Goal: Task Accomplishment & Management: Use online tool/utility

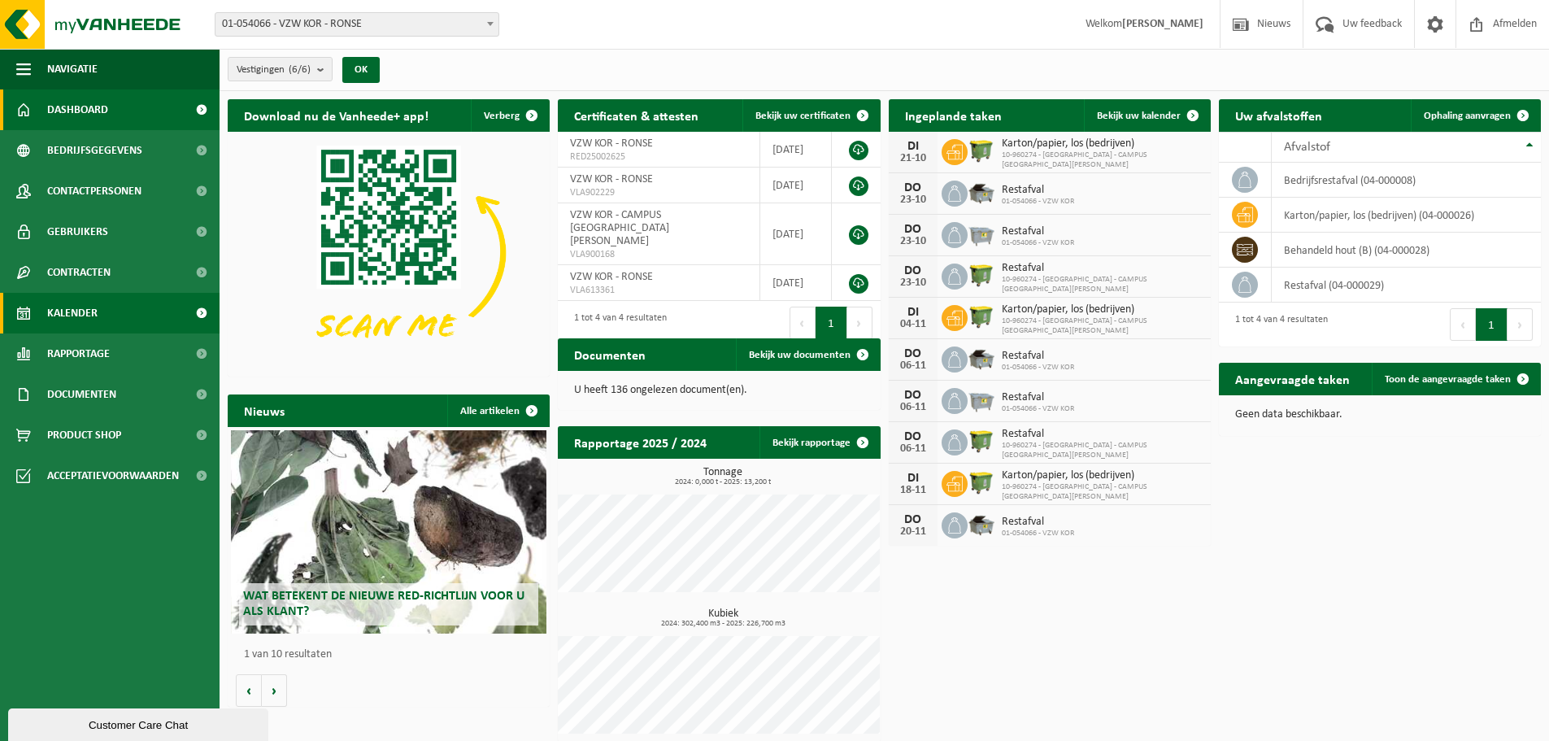
click at [98, 311] on link "Kalender" at bounding box center [110, 313] width 220 height 41
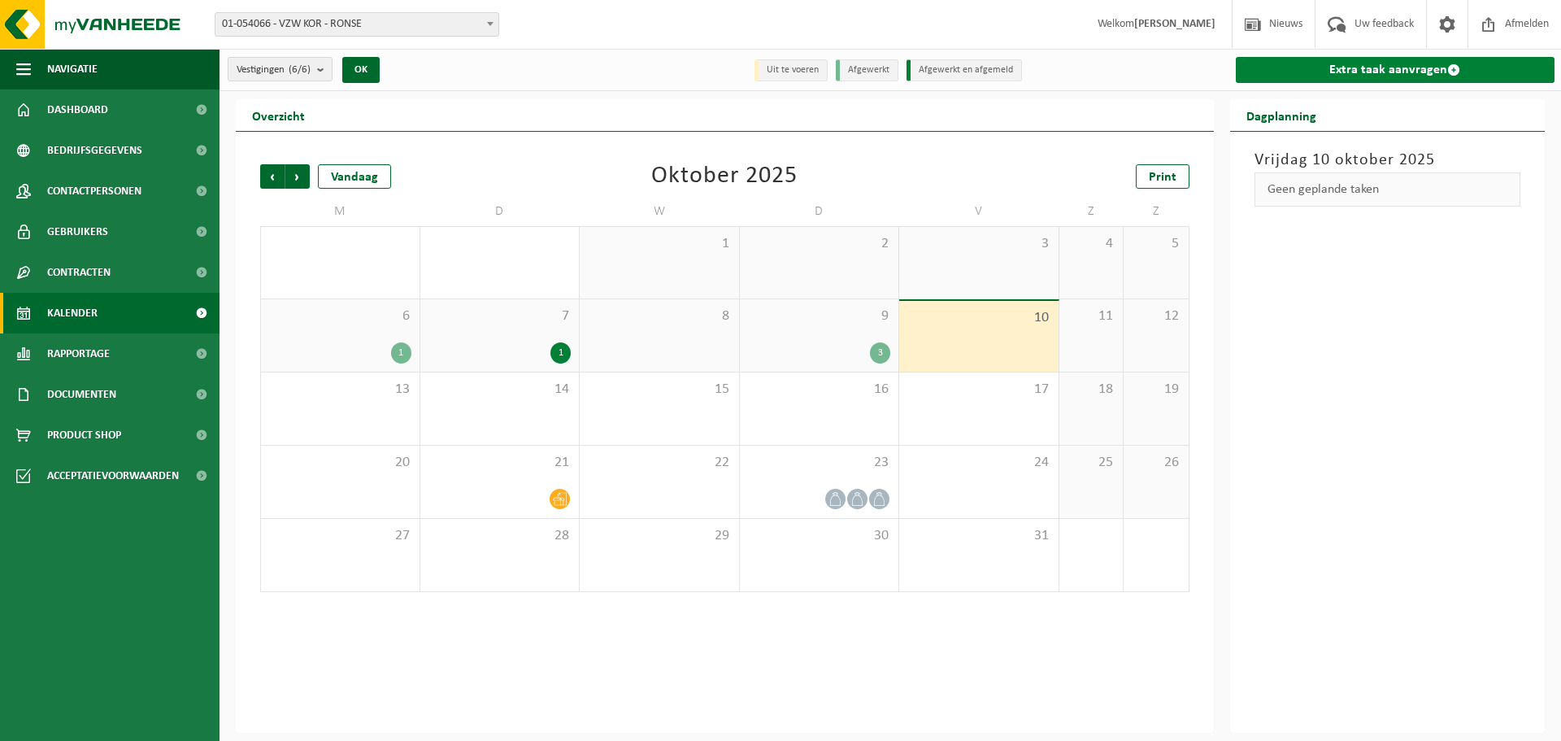
click at [1390, 81] on link "Extra taak aanvragen" at bounding box center [1396, 70] width 320 height 26
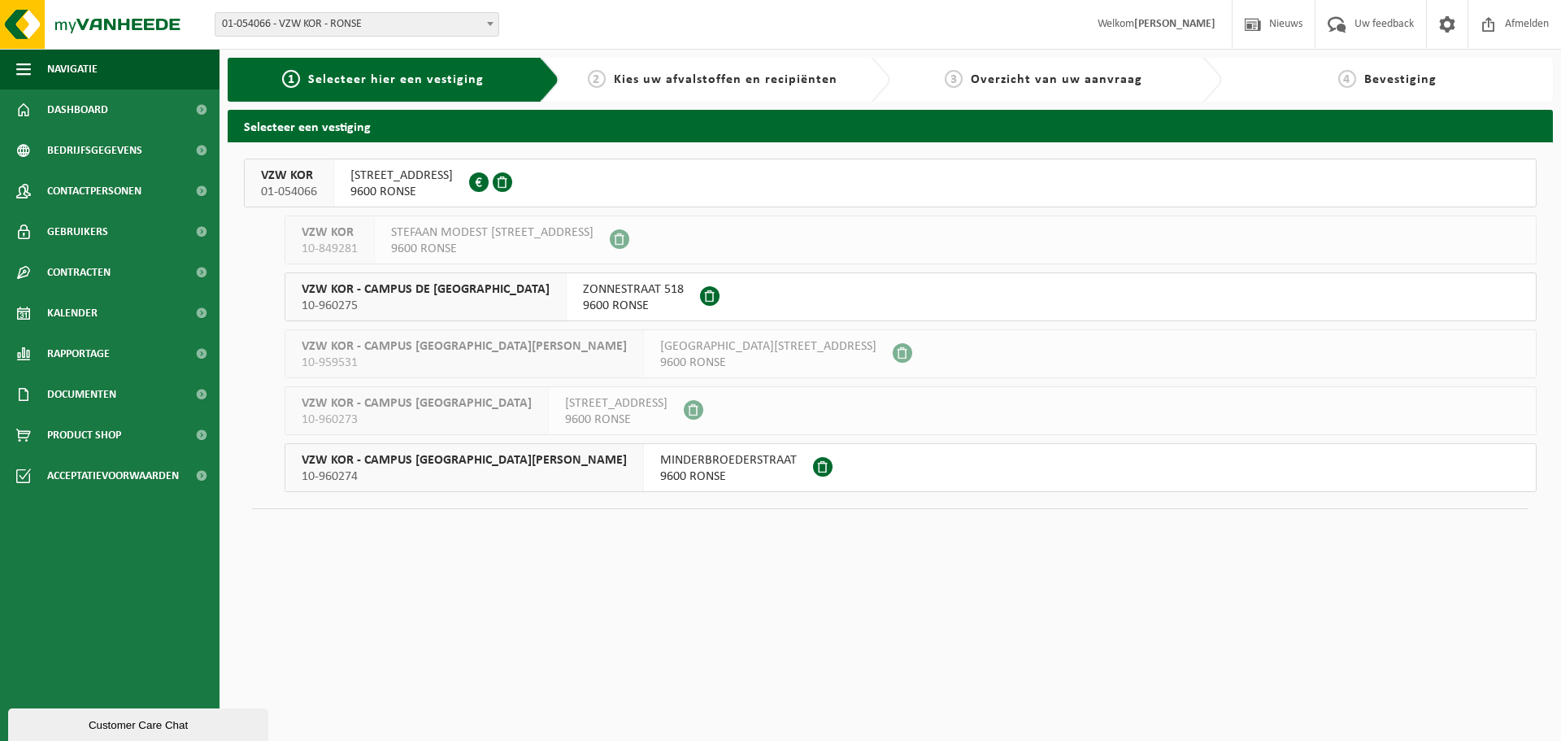
click at [446, 173] on span "GLORIEUXLAAN 30" at bounding box center [401, 176] width 102 height 16
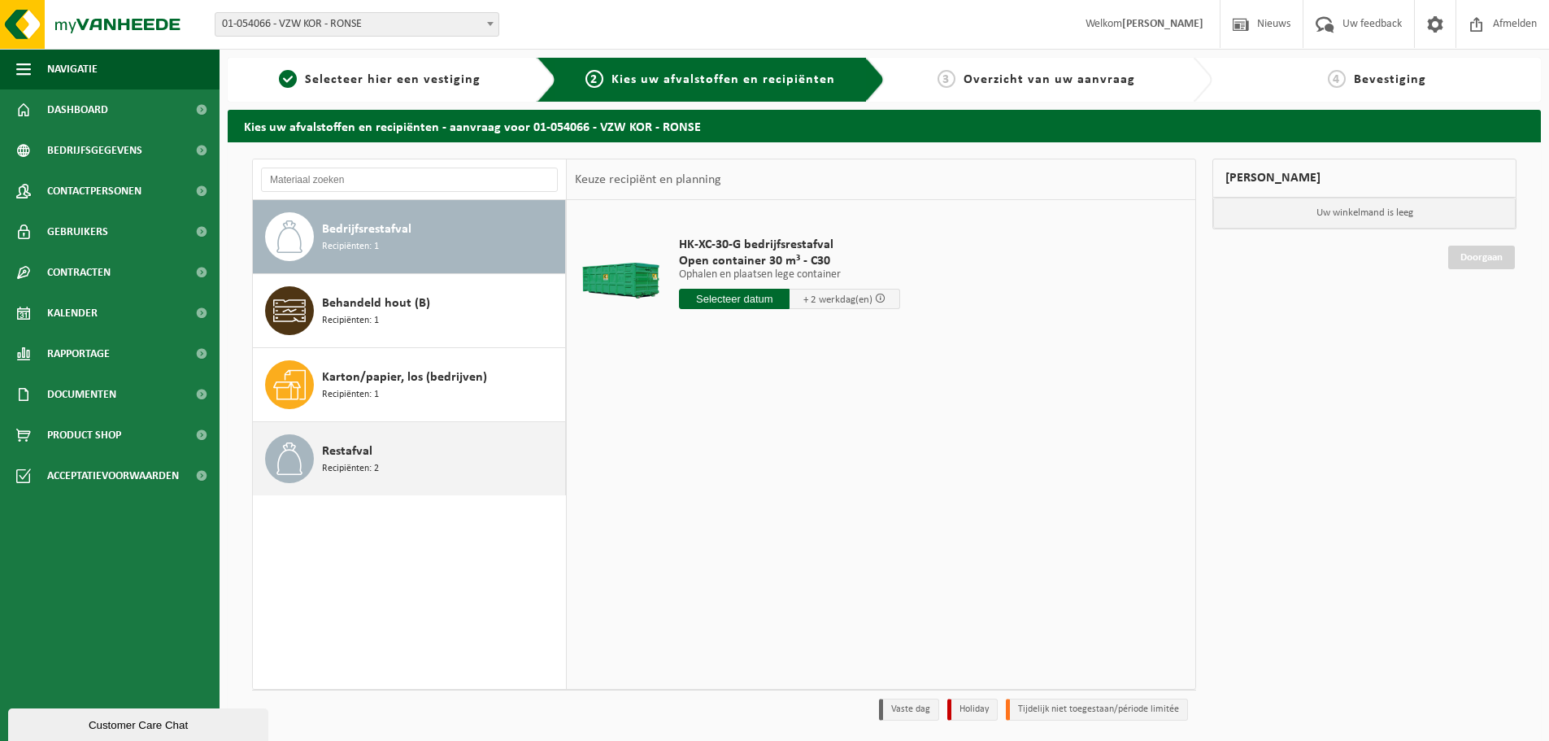
click at [404, 471] on div "Restafval Recipiënten: 2" at bounding box center [441, 458] width 239 height 49
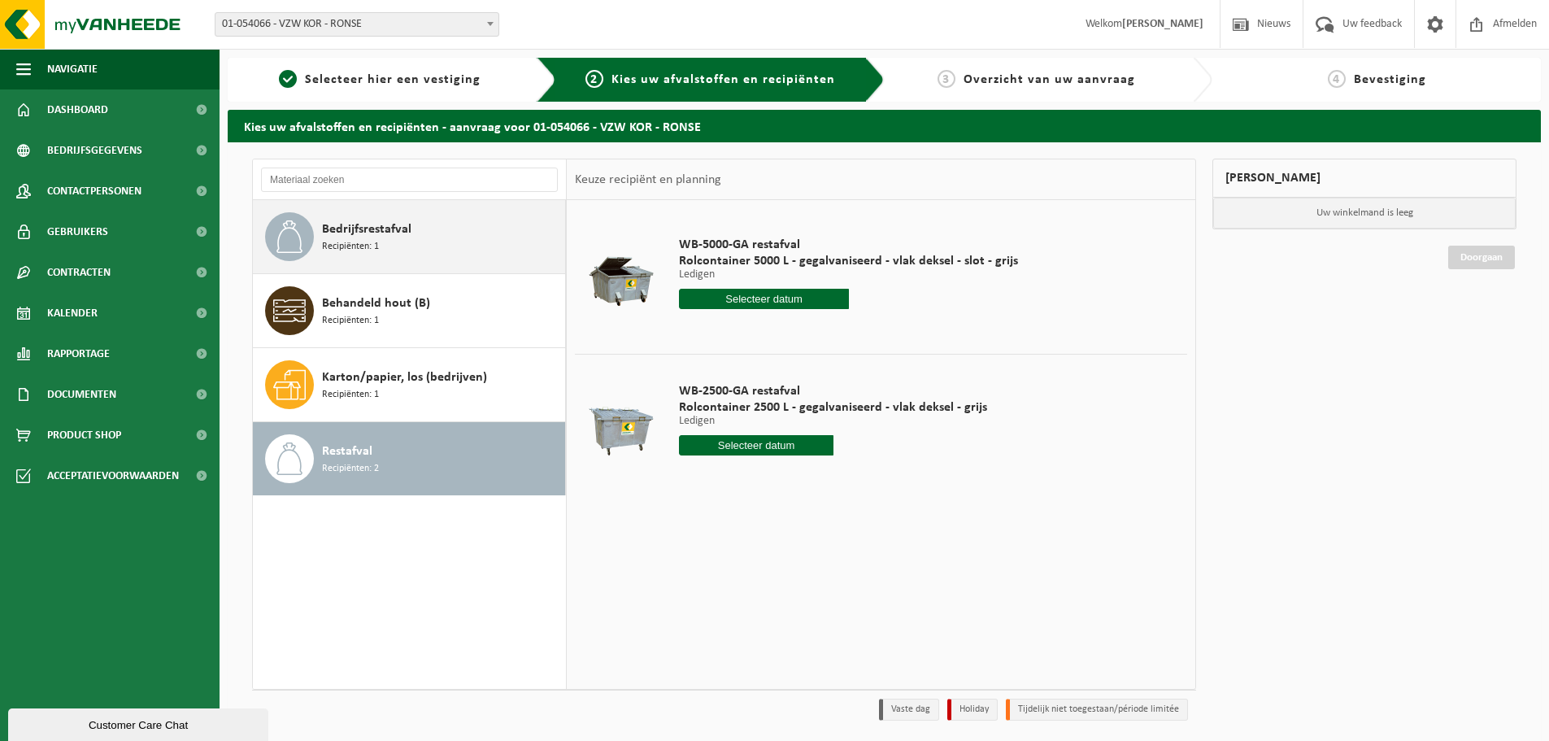
click at [433, 236] on div "Bedrijfsrestafval Recipiënten: 1" at bounding box center [441, 236] width 239 height 49
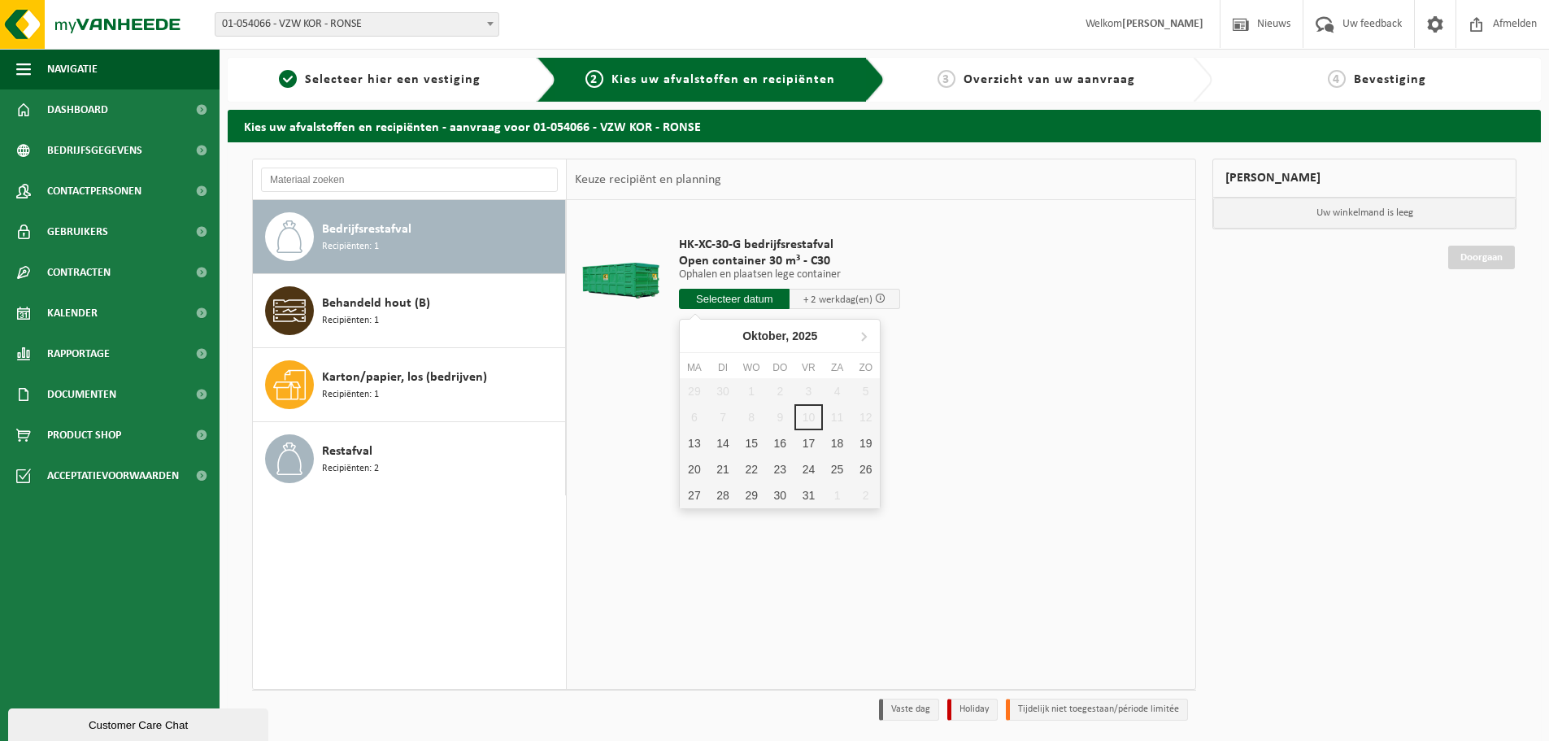
click at [768, 300] on input "text" at bounding box center [734, 299] width 111 height 20
click at [699, 440] on div "13" at bounding box center [694, 443] width 28 height 26
type input "Van 2025-10-13"
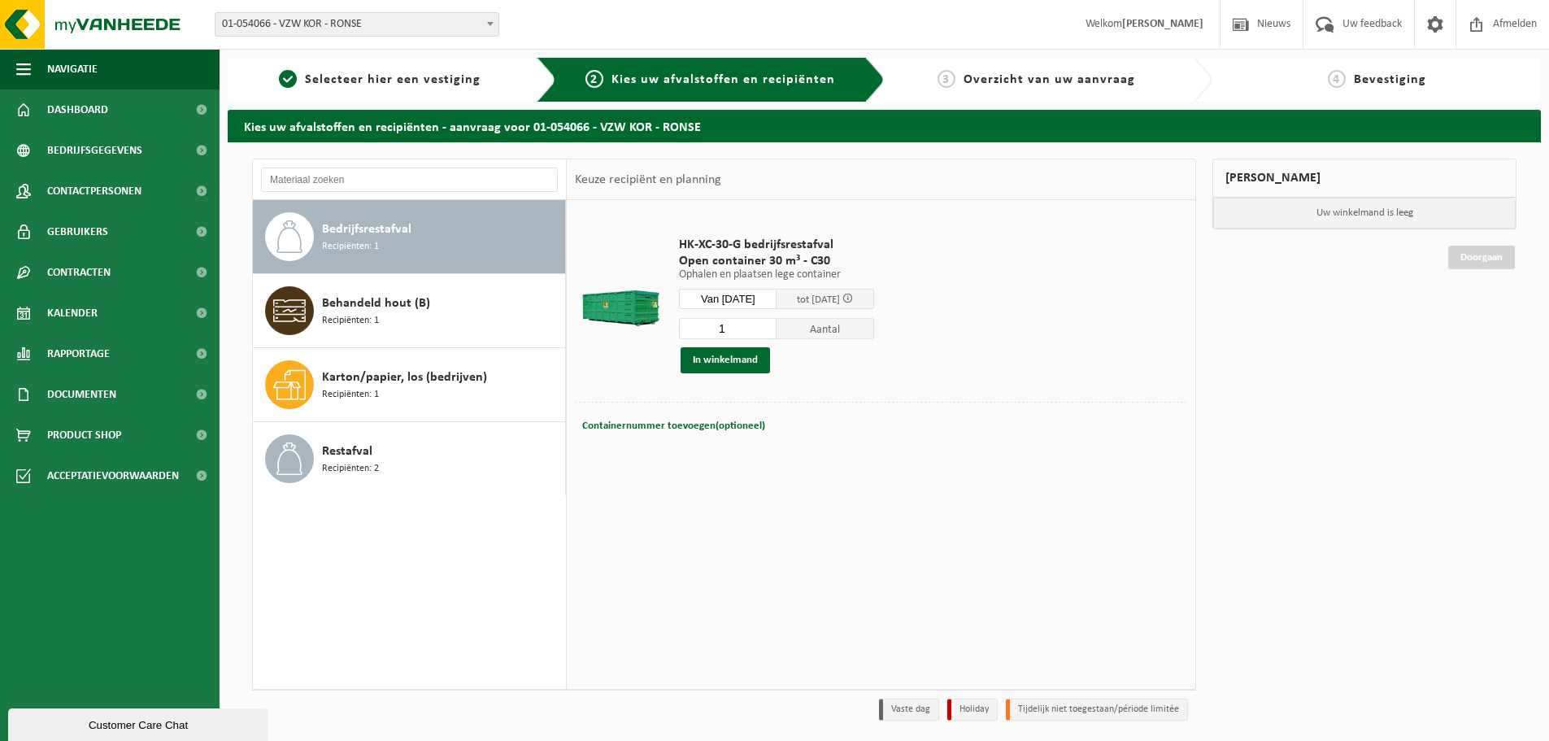
click at [742, 341] on div "1 Aantal In winkelmand" at bounding box center [776, 345] width 195 height 56
click at [740, 347] on button "In winkelmand" at bounding box center [725, 360] width 89 height 26
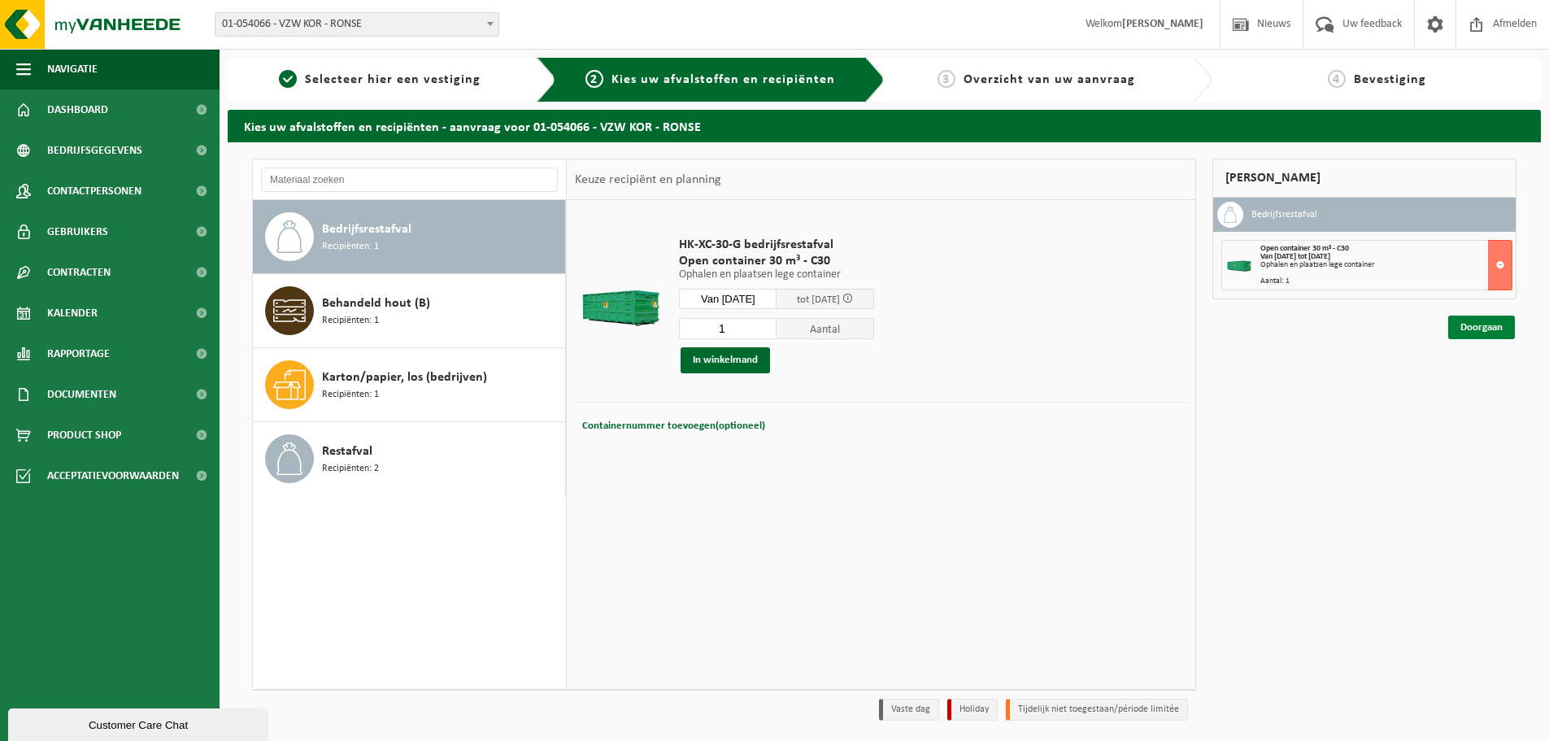
click at [1481, 321] on link "Doorgaan" at bounding box center [1481, 328] width 67 height 24
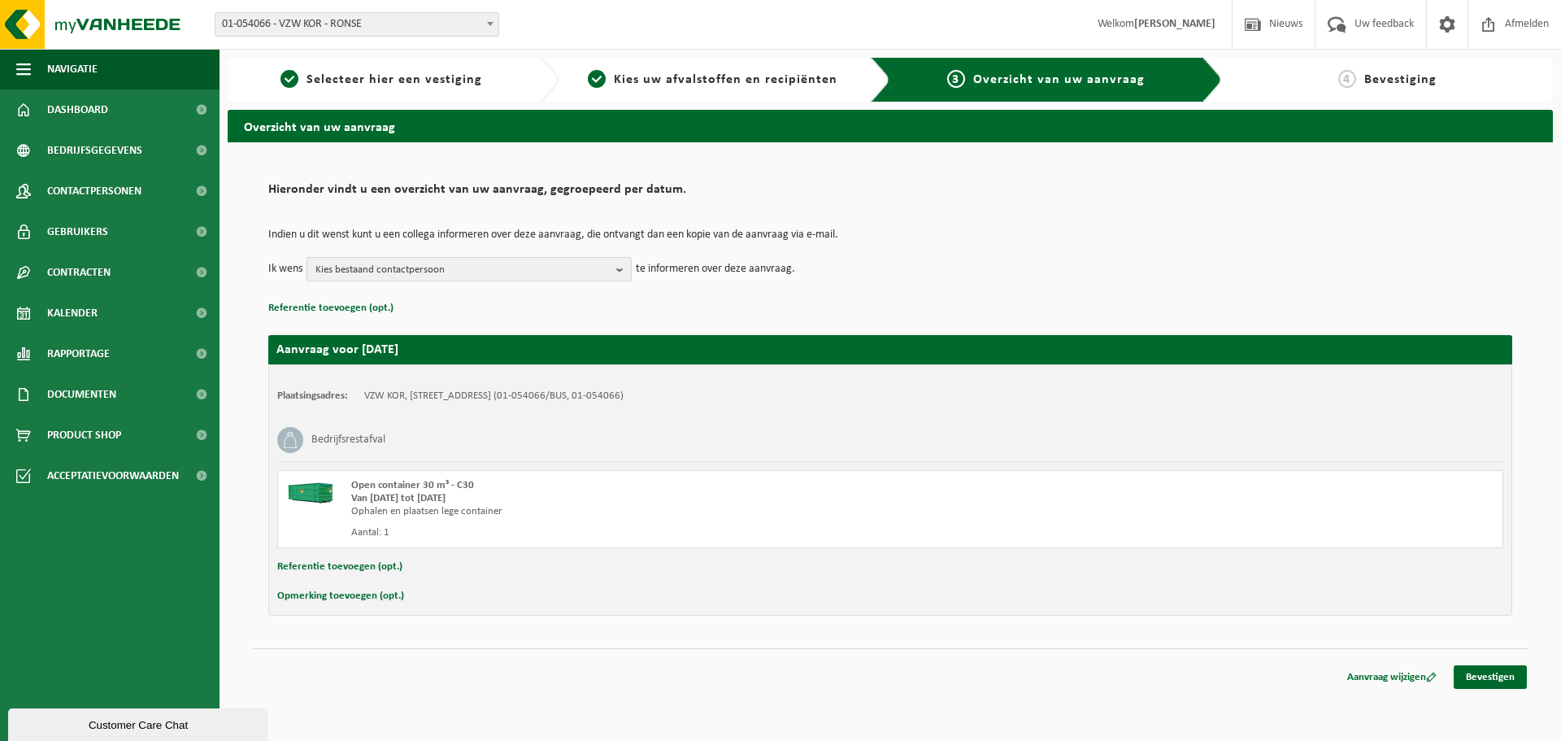
click at [476, 262] on span "Kies bestaand contactpersoon" at bounding box center [463, 270] width 294 height 24
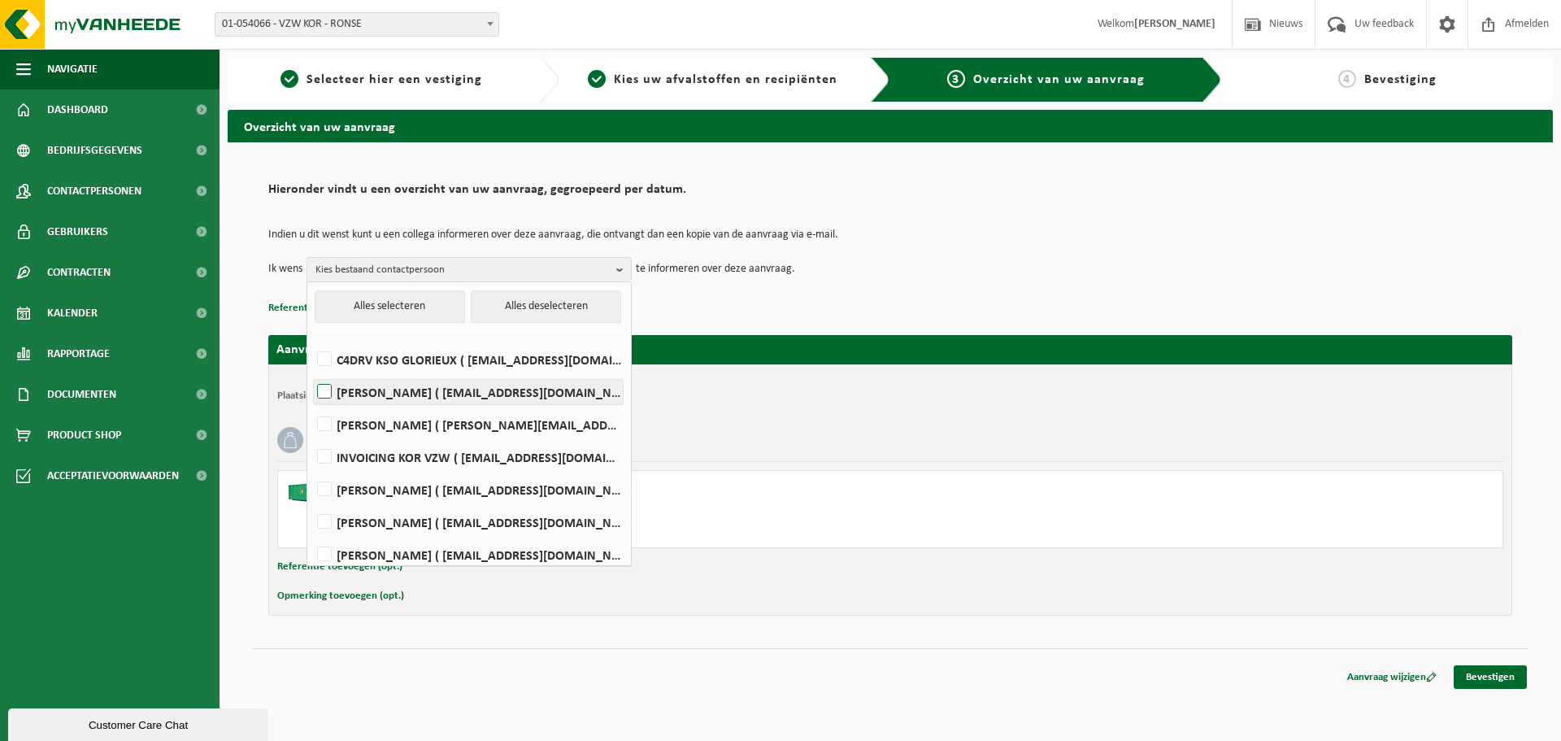
click at [461, 390] on label "Jonathan Delombaerde ( jonathandelombaerde@koronse.be )" at bounding box center [468, 392] width 309 height 24
click at [311, 372] on input "Jonathan Delombaerde ( jonathandelombaerde@koronse.be )" at bounding box center [311, 371] width 1 height 1
click at [476, 398] on label "Jonathan Delombaerde ( jonathandelombaerde@koronse.be )" at bounding box center [468, 392] width 309 height 24
click at [311, 372] on input "Jonathan Delombaerde ( jonathandelombaerde@koronse.be )" at bounding box center [311, 371] width 1 height 1
click at [476, 398] on label "Jonathan Delombaerde ( jonathandelombaerde@koronse.be )" at bounding box center [468, 392] width 309 height 24
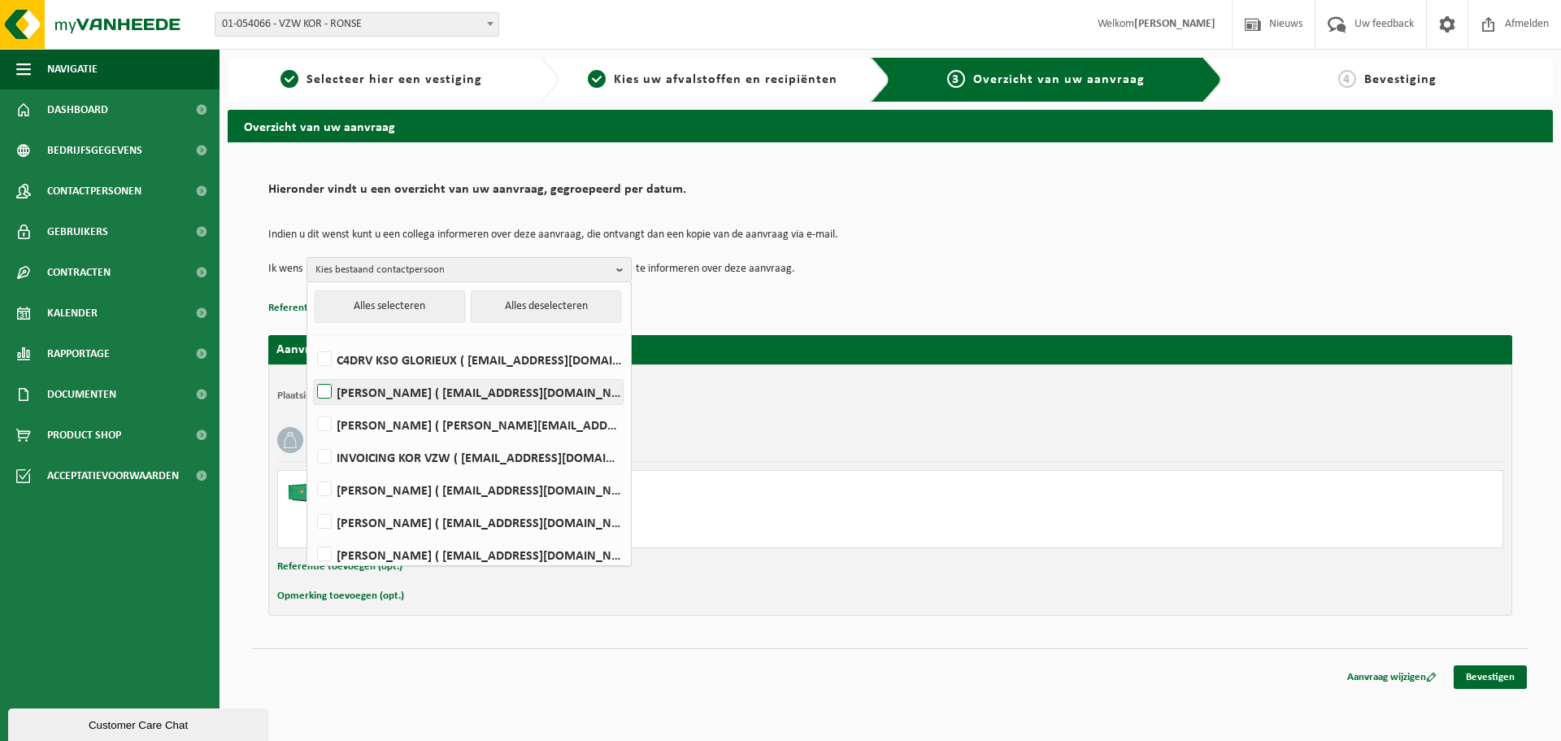
click at [311, 372] on input "Jonathan Delombaerde ( jonathandelombaerde@koronse.be )" at bounding box center [311, 371] width 1 height 1
checkbox input "true"
click at [850, 309] on p "Referentie toevoegen (opt.)" at bounding box center [890, 308] width 1244 height 21
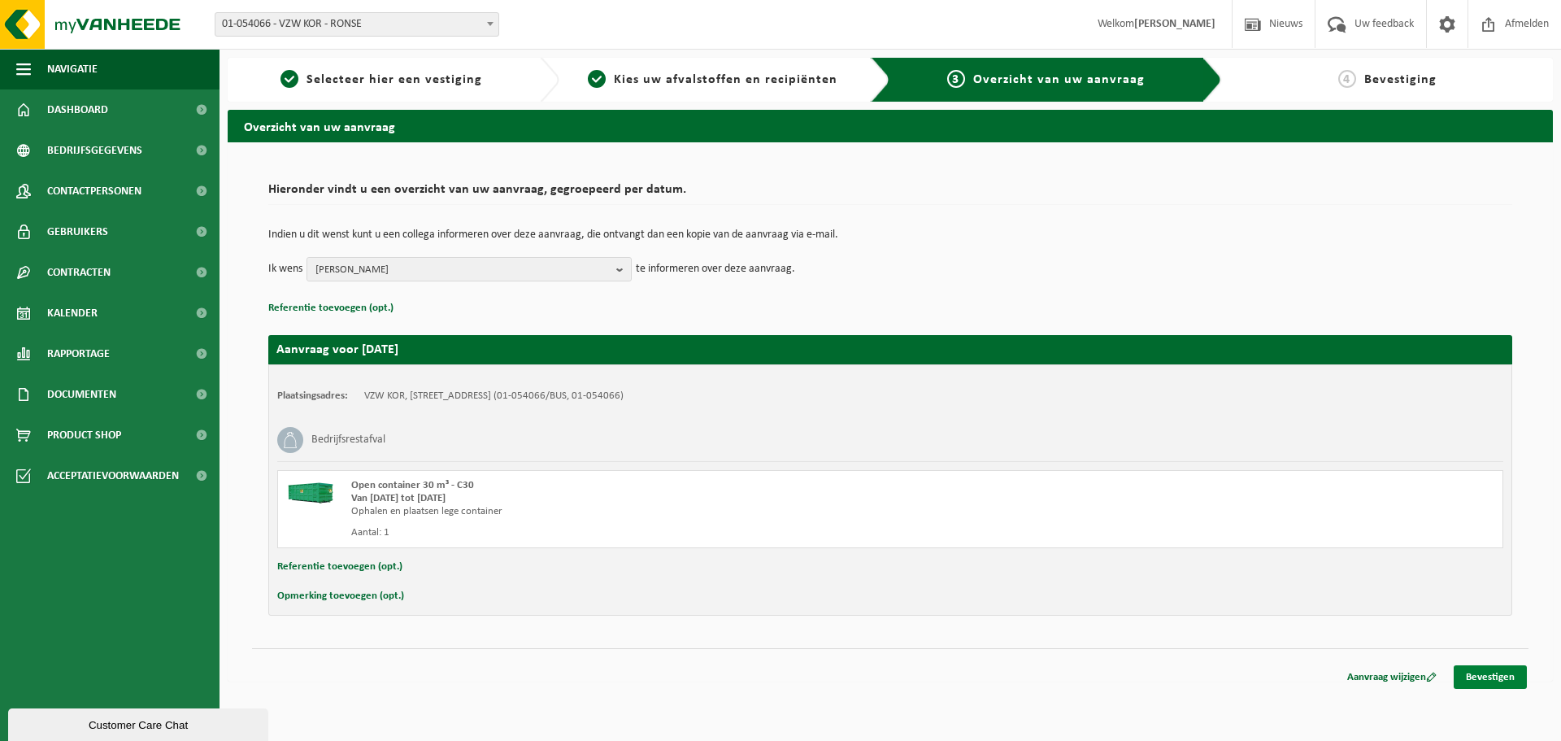
click at [1507, 677] on link "Bevestigen" at bounding box center [1490, 677] width 73 height 24
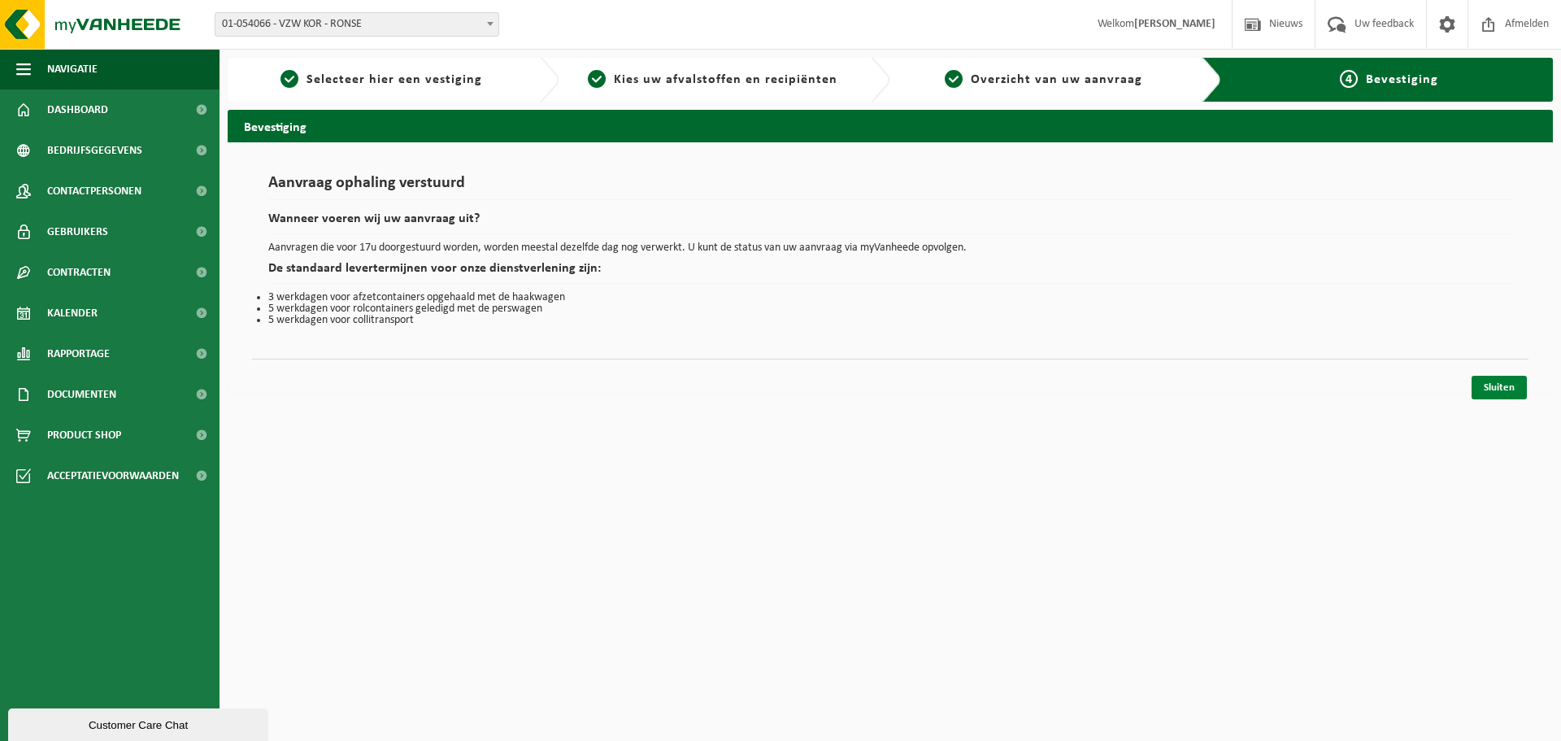
click at [1514, 387] on link "Sluiten" at bounding box center [1499, 388] width 55 height 24
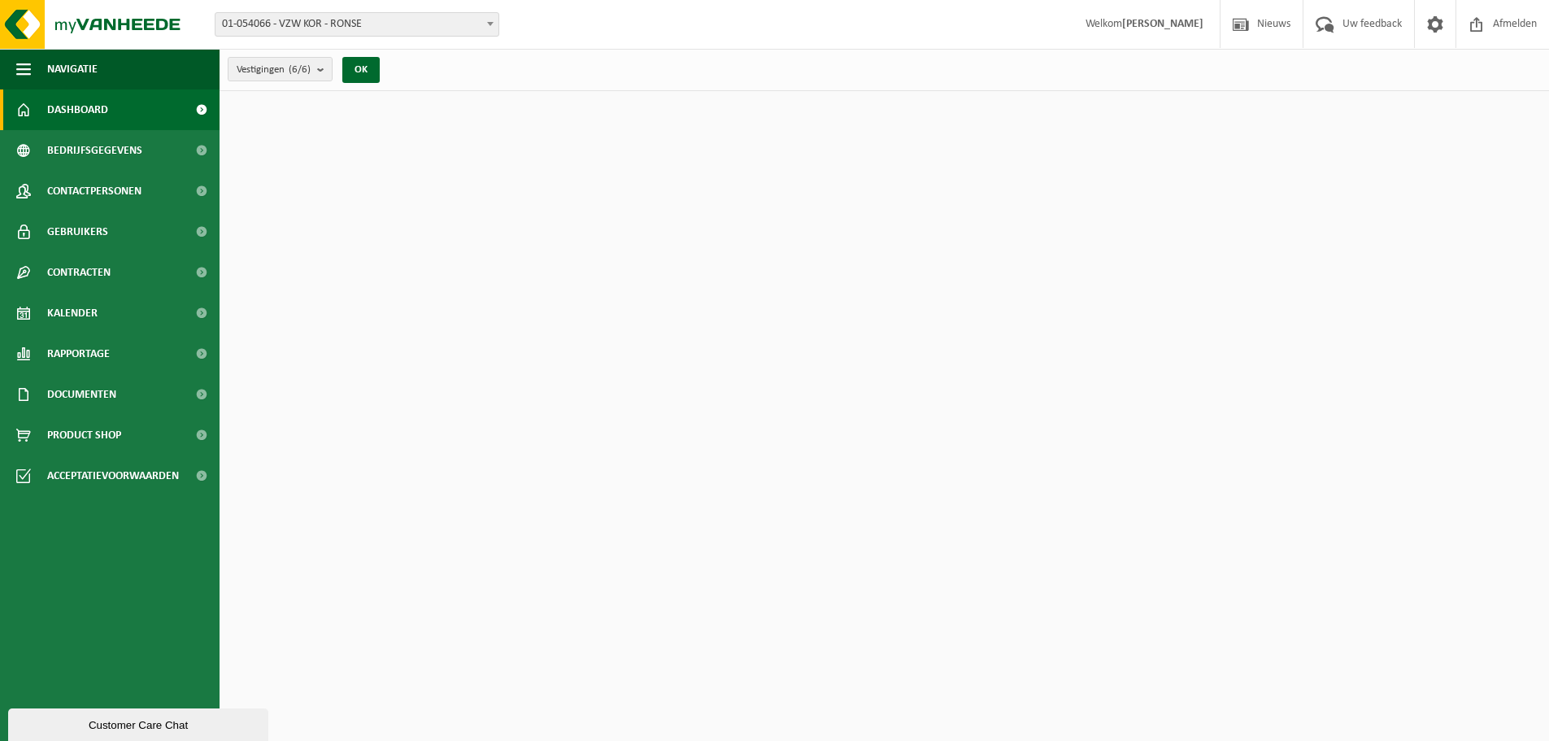
click at [63, 92] on span "Dashboard" at bounding box center [77, 109] width 61 height 41
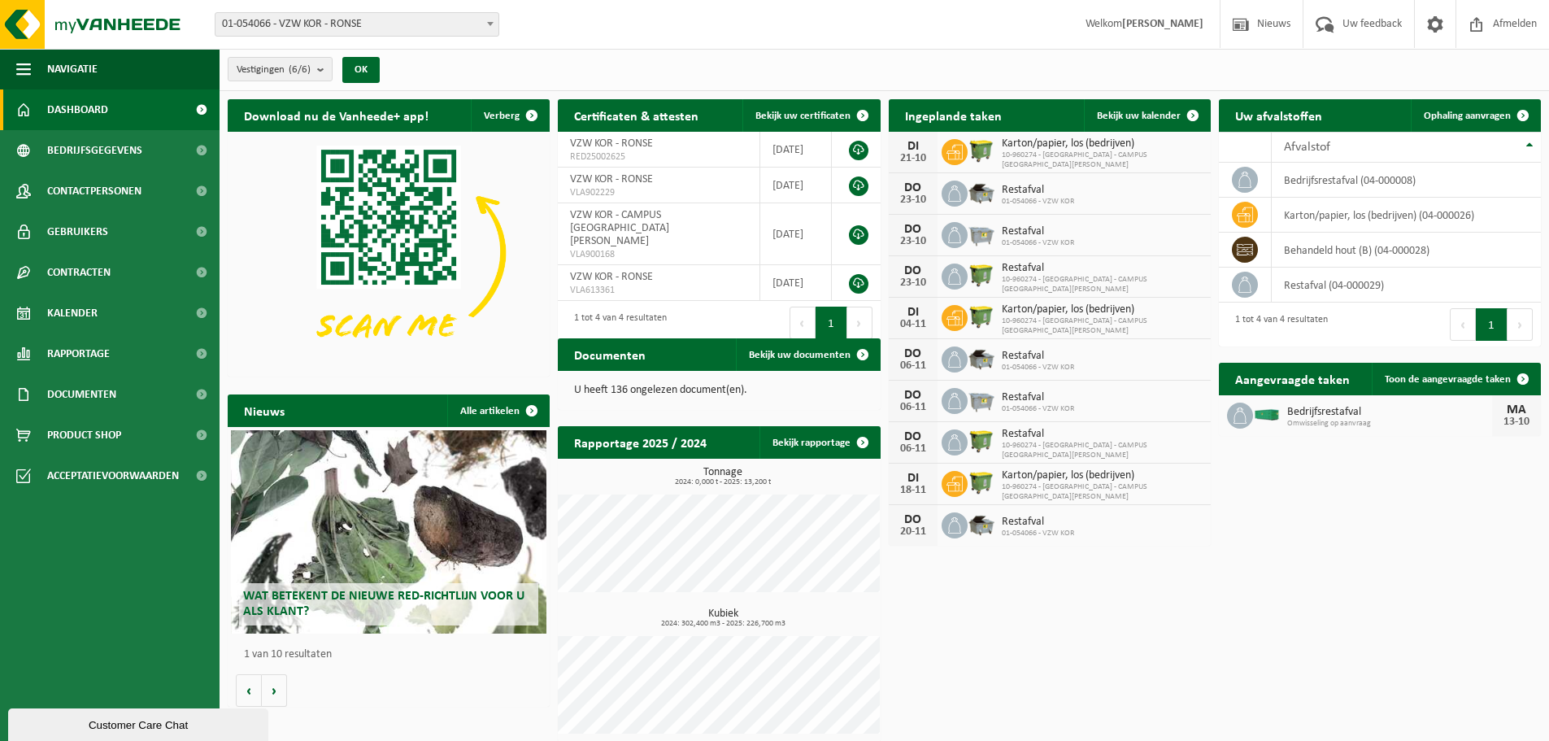
click at [1191, 588] on div "Download nu de Vanheede+ app! Verberg Certificaten & attesten Bekijk uw certifi…" at bounding box center [884, 420] width 1321 height 659
click at [1139, 585] on div "Download nu de Vanheede+ app! Verberg Certificaten & attesten Bekijk uw certifi…" at bounding box center [884, 420] width 1321 height 659
